Goal: Check status

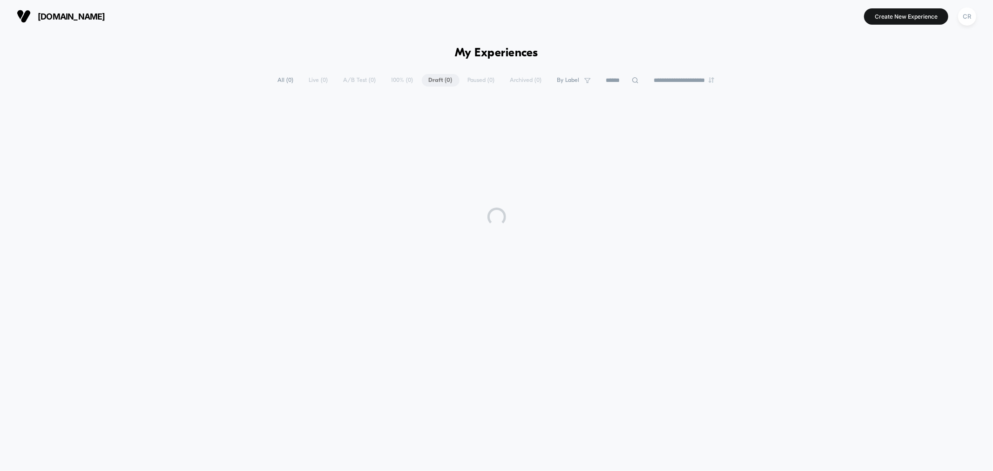
click at [325, 81] on div "**********" at bounding box center [497, 80] width 452 height 13
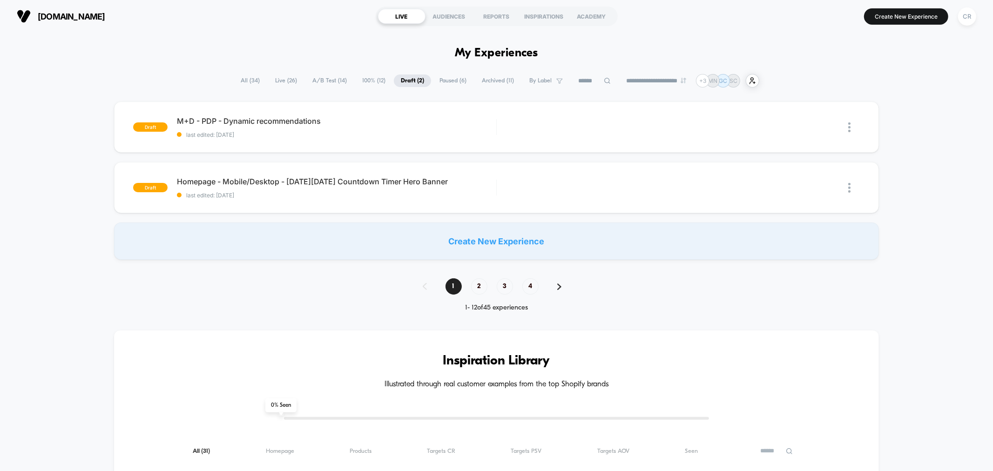
click at [339, 80] on span "A/B Test ( 14 )" at bounding box center [329, 81] width 48 height 13
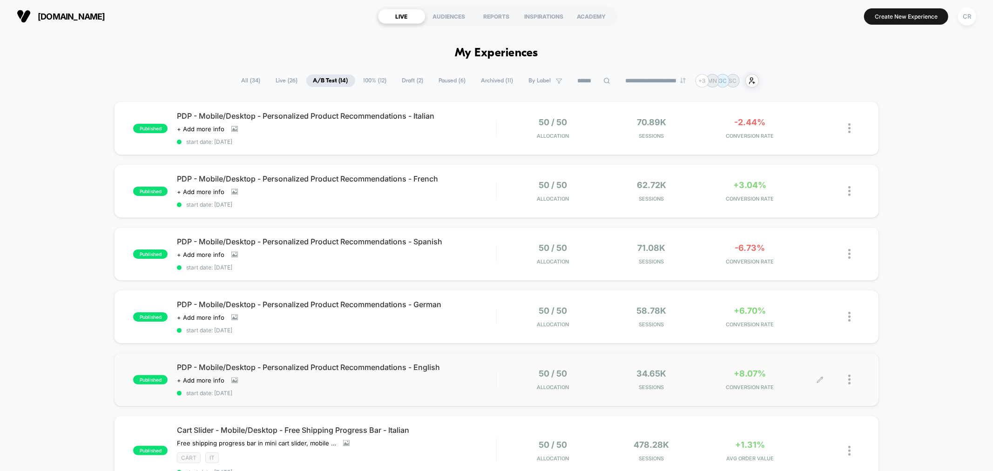
click at [743, 378] on div "+8.07% CONVERSION RATE" at bounding box center [750, 380] width 94 height 22
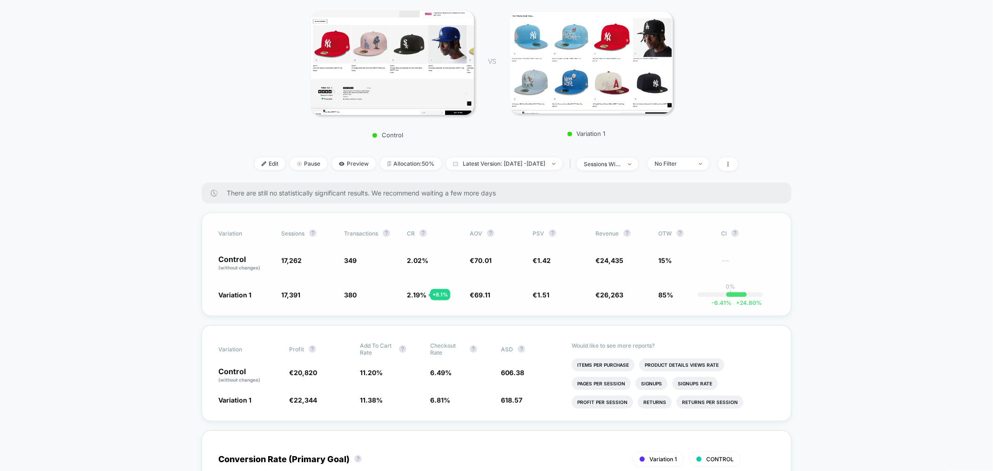
scroll to position [155, 0]
